Goal: Task Accomplishment & Management: Manage account settings

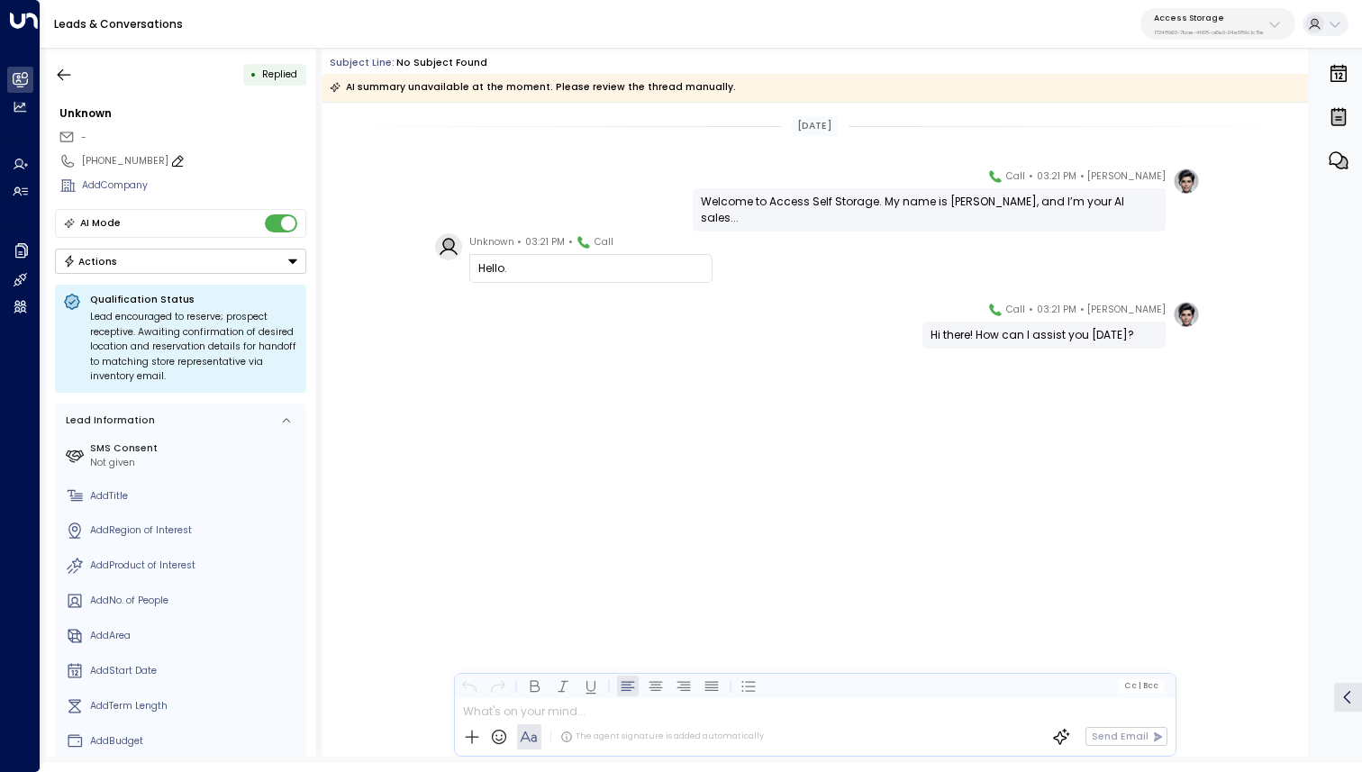
click at [170, 159] on icon at bounding box center [177, 161] width 14 height 14
drag, startPoint x: 165, startPoint y: 159, endPoint x: 88, endPoint y: 159, distance: 76.6
click at [88, 159] on input "**********" at bounding box center [192, 161] width 220 height 14
click at [548, 241] on span "03:21 PM" at bounding box center [545, 242] width 40 height 18
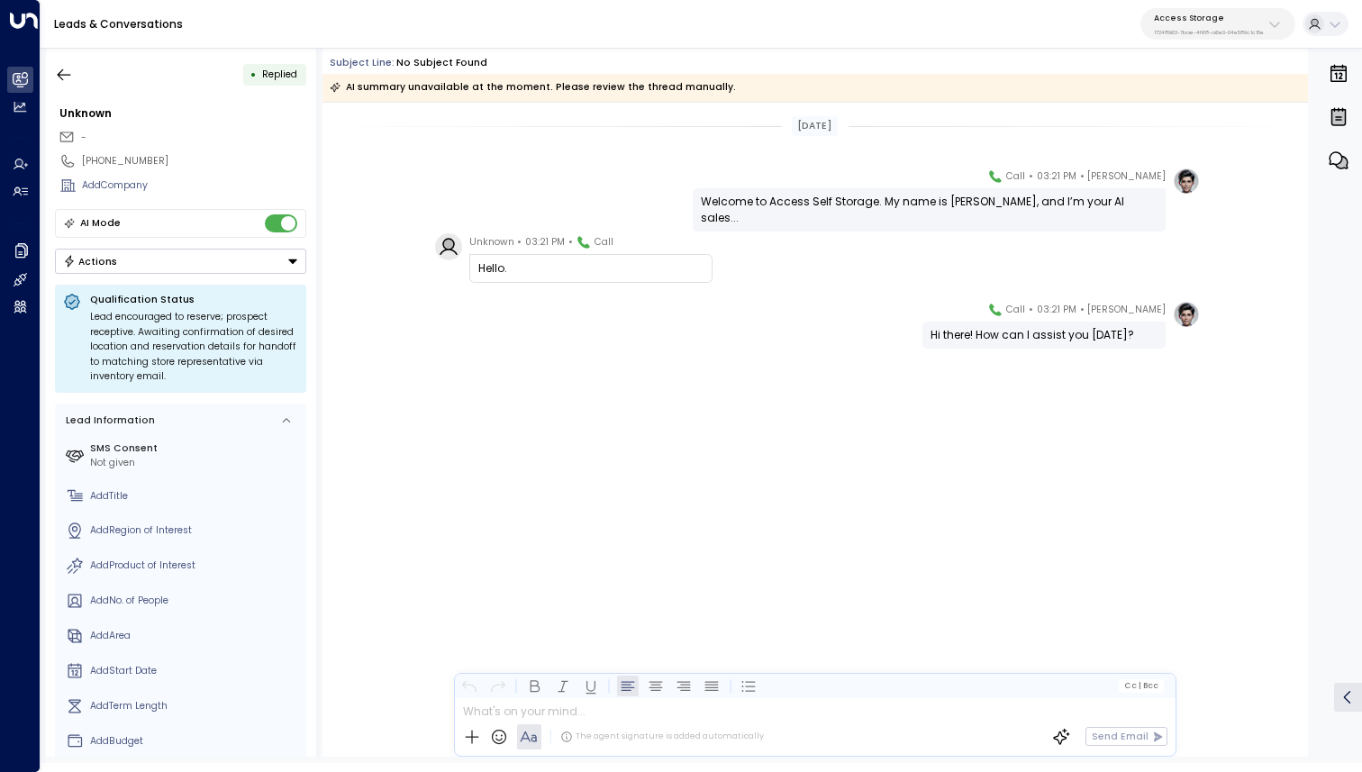
click at [535, 241] on span "03:21 PM" at bounding box center [545, 242] width 40 height 18
click at [531, 241] on span "03:21 PM" at bounding box center [545, 242] width 40 height 18
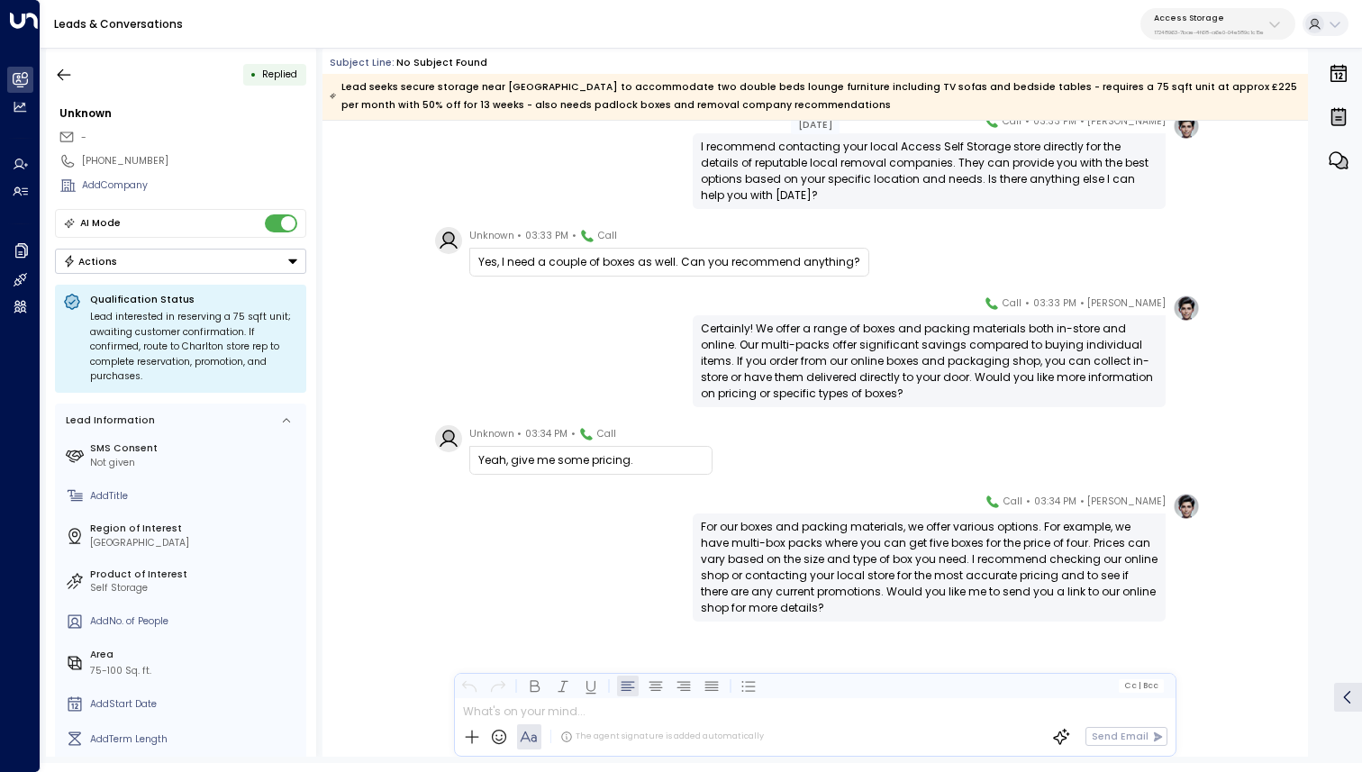
scroll to position [1709, 0]
